Goal: Understand process/instructions: Learn how to perform a task or action

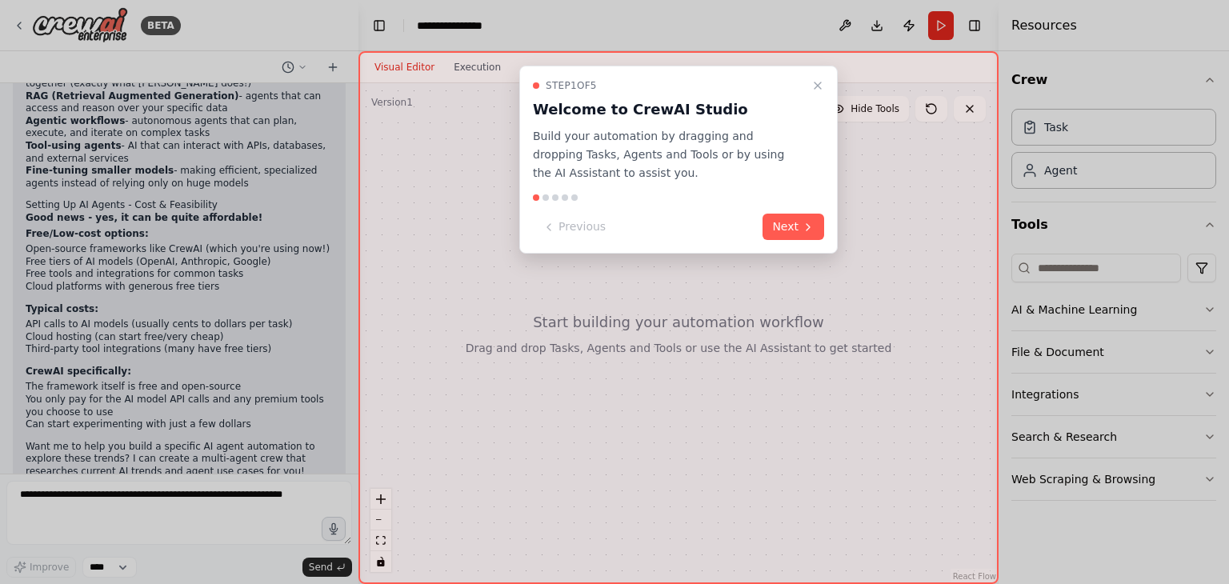
click at [802, 234] on button "Next" at bounding box center [793, 227] width 62 height 26
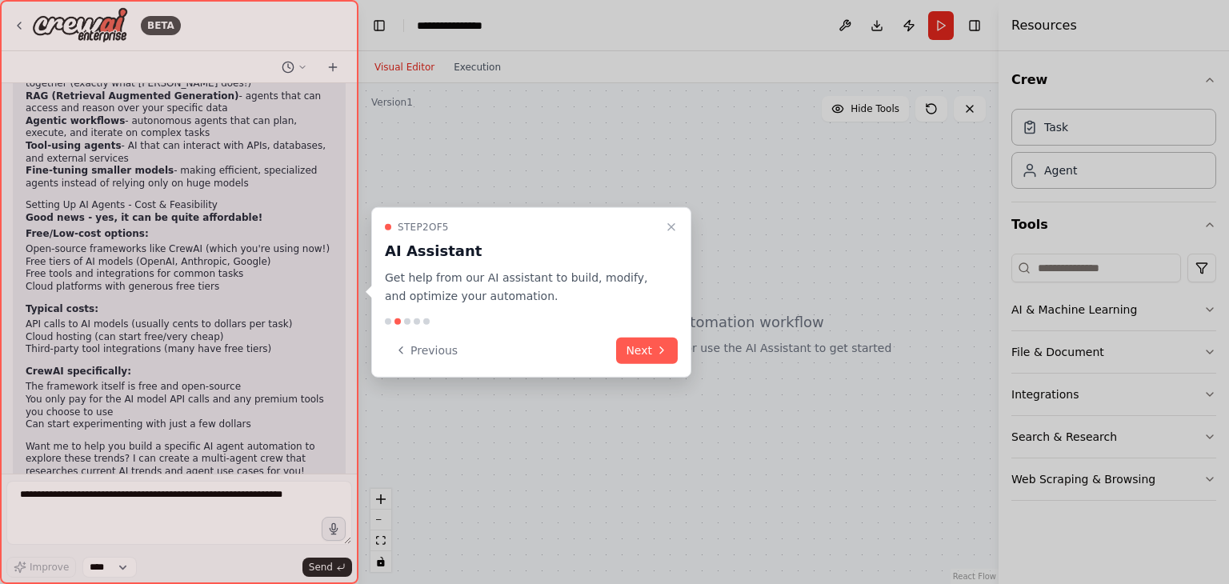
click at [655, 366] on div "Step 2 of 5 AI Assistant Get help from our AI assistant to build, modify, and o…" at bounding box center [531, 292] width 320 height 170
click at [650, 350] on button "Next" at bounding box center [647, 350] width 62 height 26
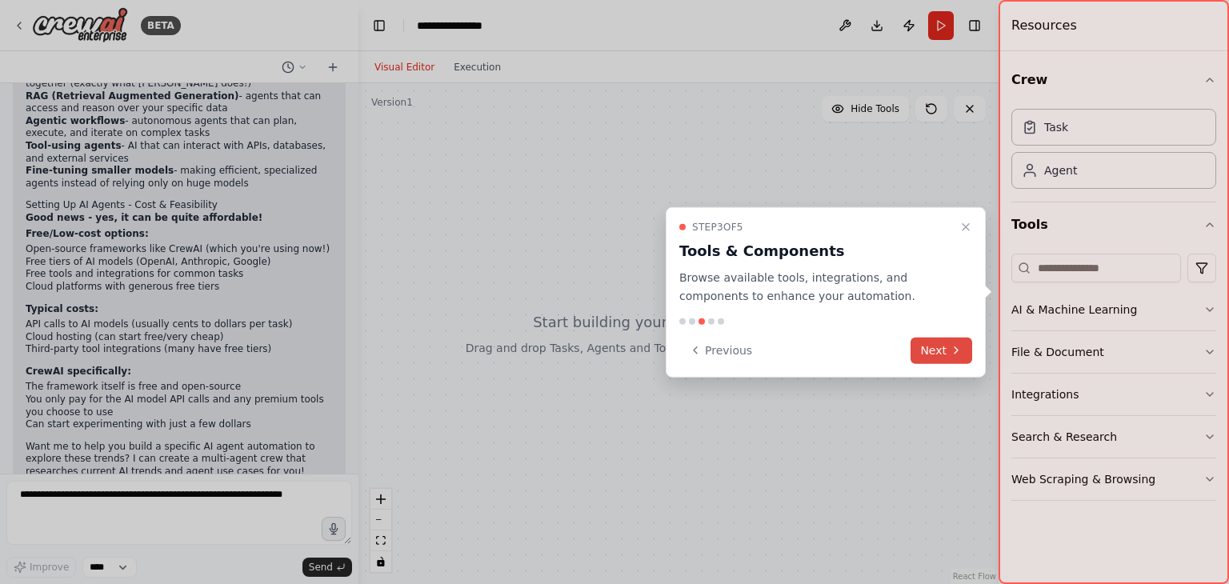
click at [650, 350] on div at bounding box center [614, 292] width 1229 height 584
click at [954, 340] on button "Next" at bounding box center [941, 350] width 62 height 26
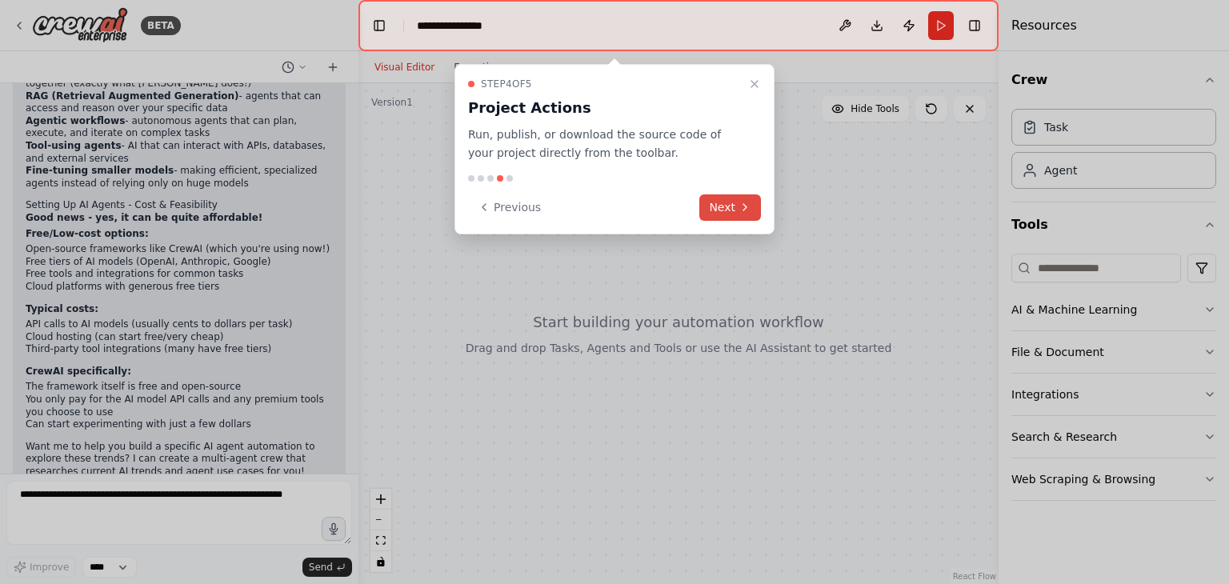
click at [742, 201] on icon at bounding box center [744, 207] width 13 height 13
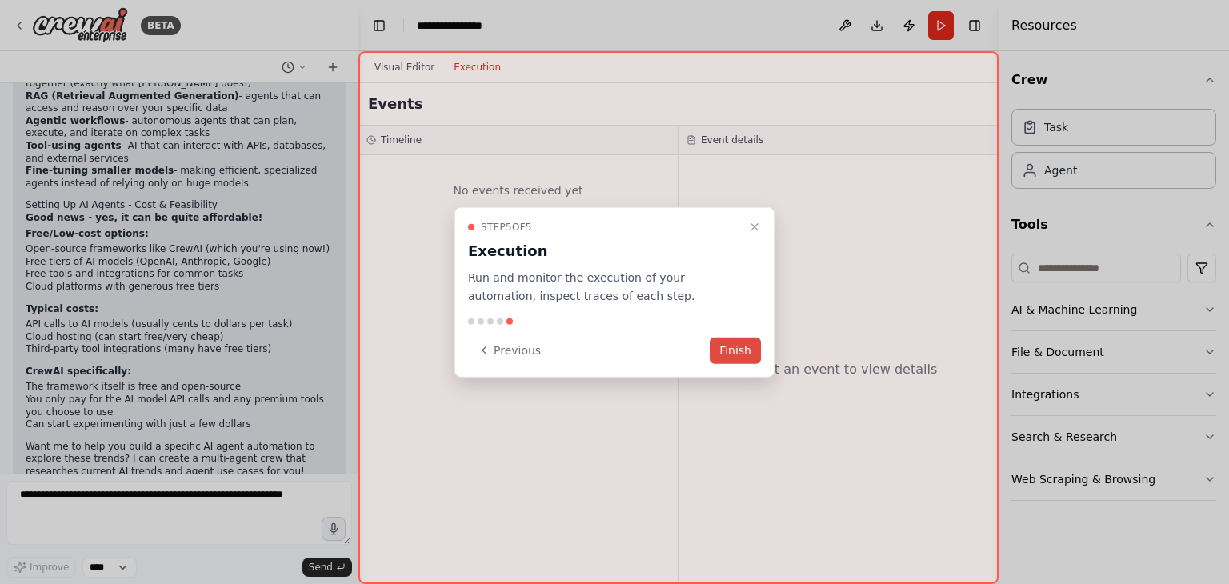
click at [725, 341] on button "Finish" at bounding box center [735, 350] width 51 height 26
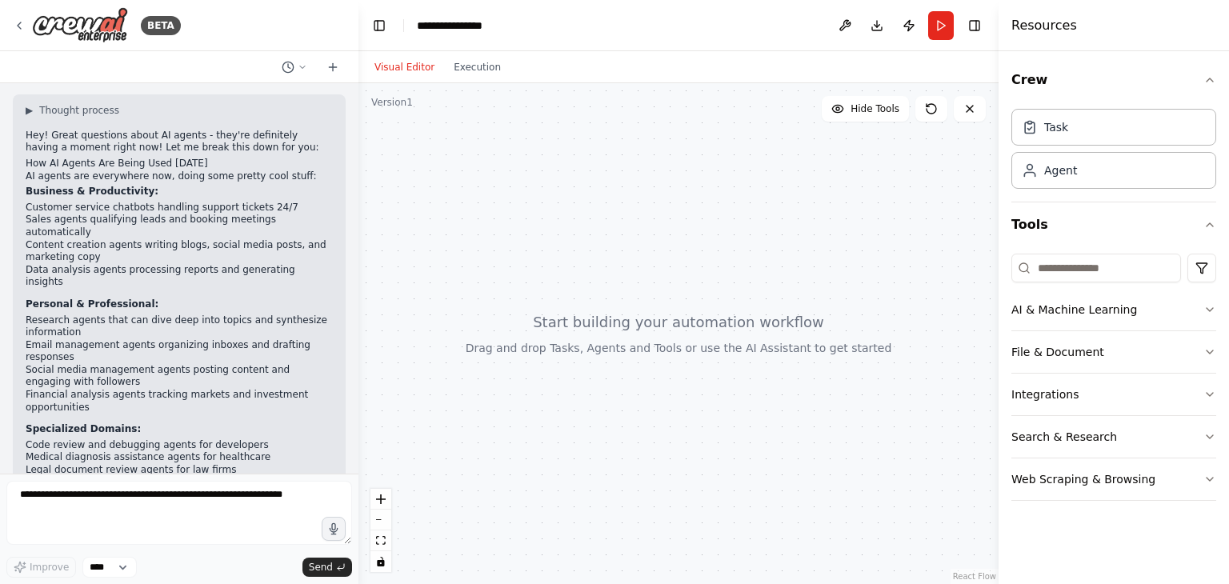
scroll to position [542, 0]
